Goal: Entertainment & Leisure: Consume media (video, audio)

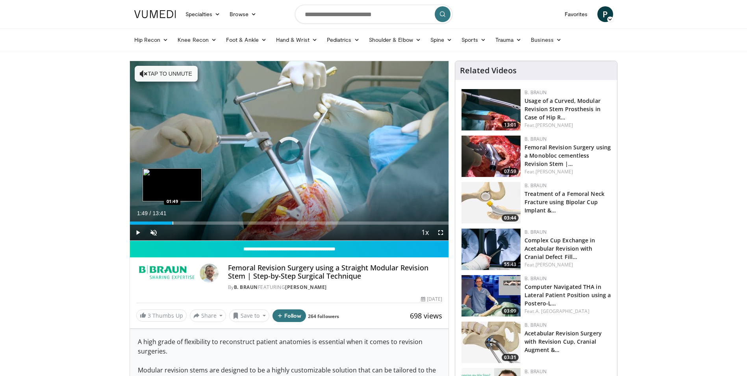
click at [172, 221] on div "Progress Bar" at bounding box center [172, 222] width 1 height 3
click at [188, 220] on div "Loaded : 15.82% 01:51 02:31" at bounding box center [289, 220] width 319 height 7
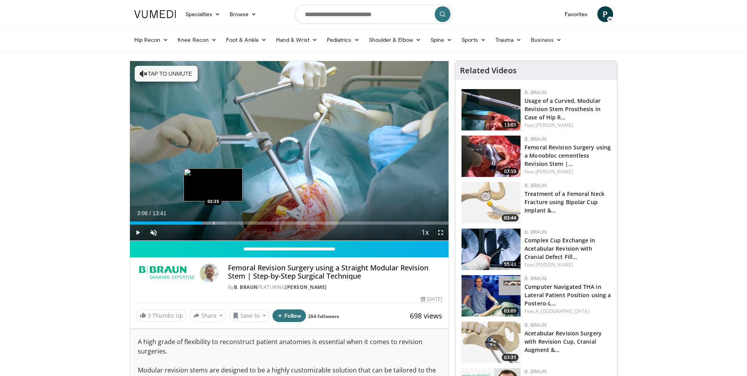
click at [213, 219] on div "Loaded : 30.16% 03:35 03:35" at bounding box center [289, 220] width 319 height 7
click at [140, 230] on span "Video Player" at bounding box center [138, 232] width 16 height 16
